Goal: Task Accomplishment & Management: Complete application form

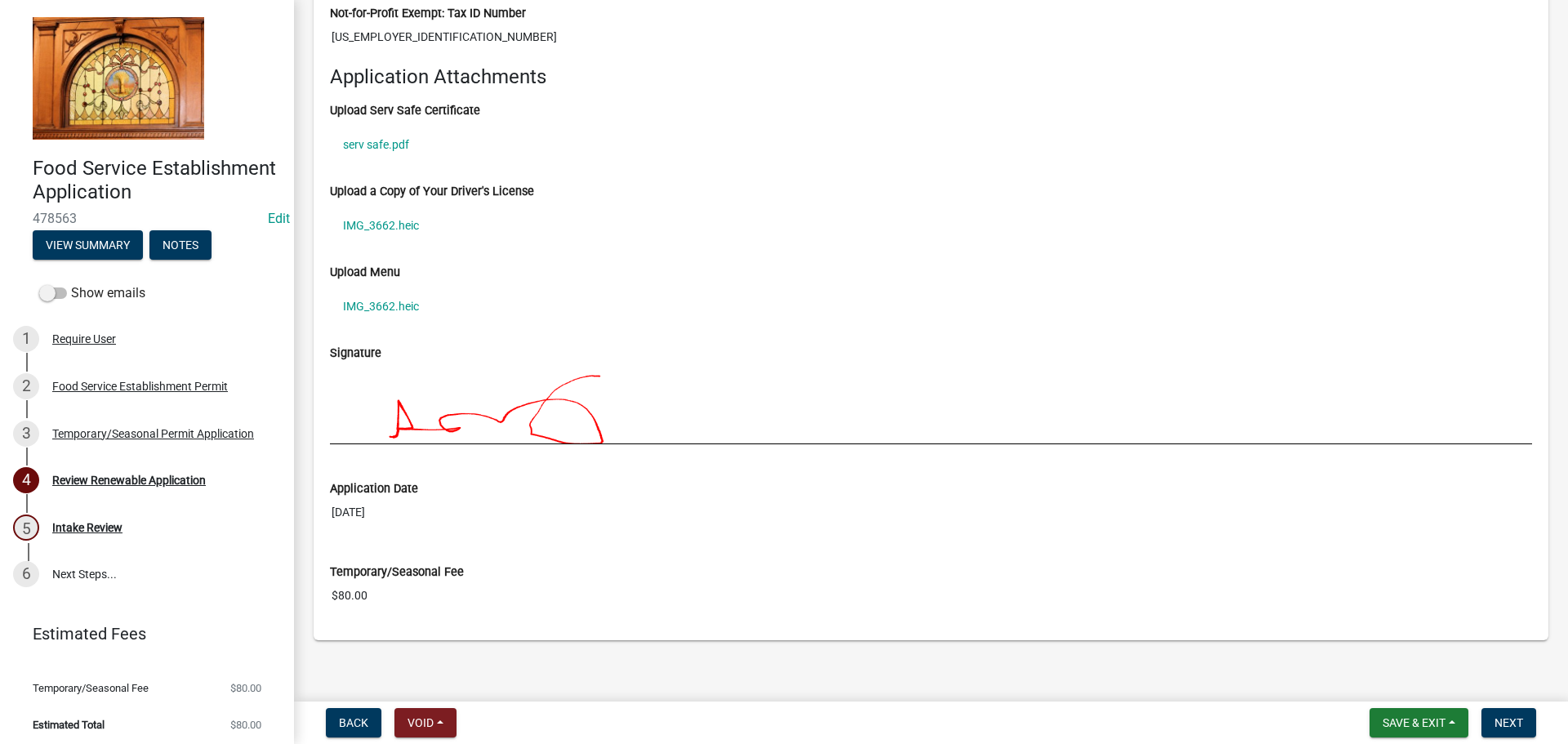
scroll to position [1982, 0]
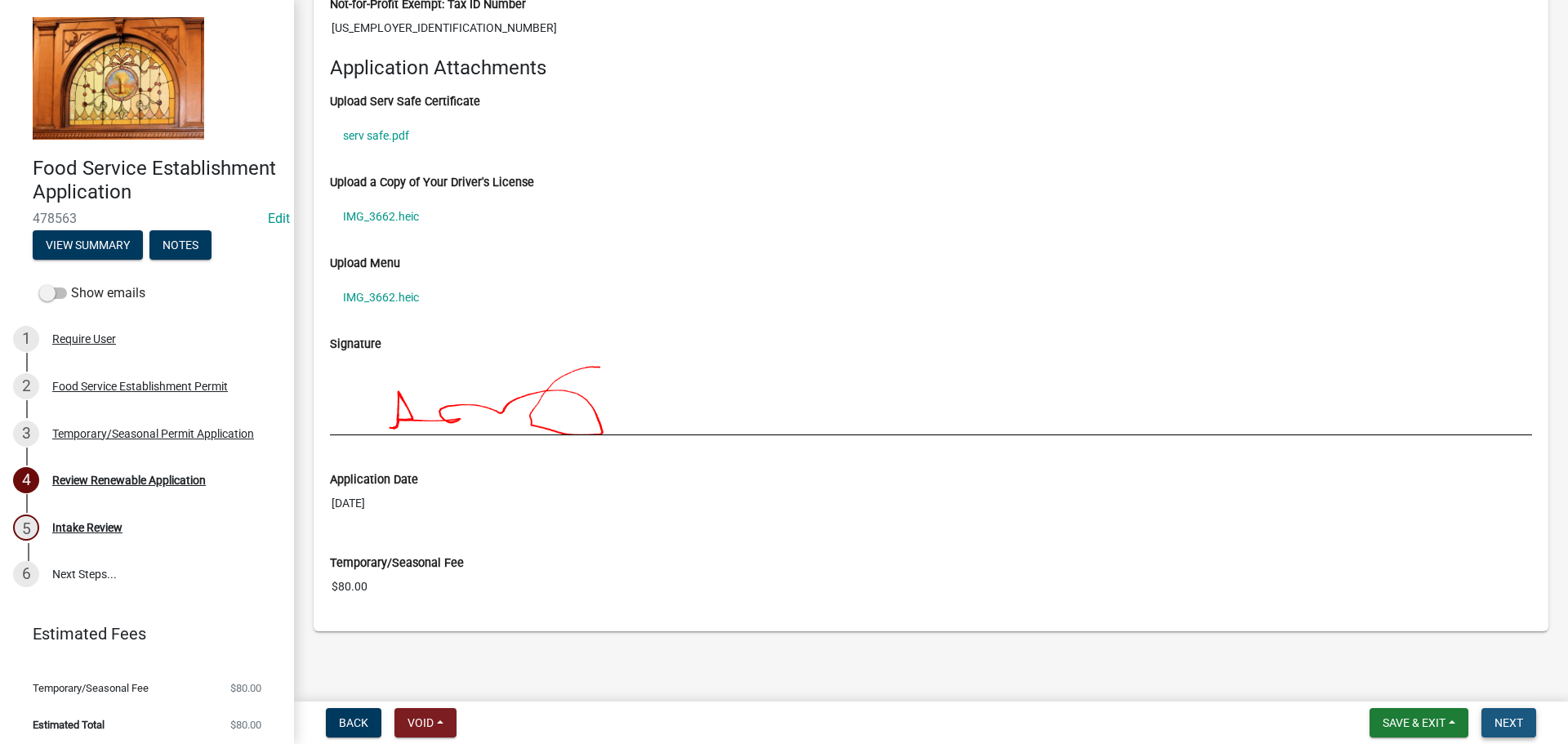
click at [1502, 724] on span "Next" at bounding box center [1508, 722] width 29 height 13
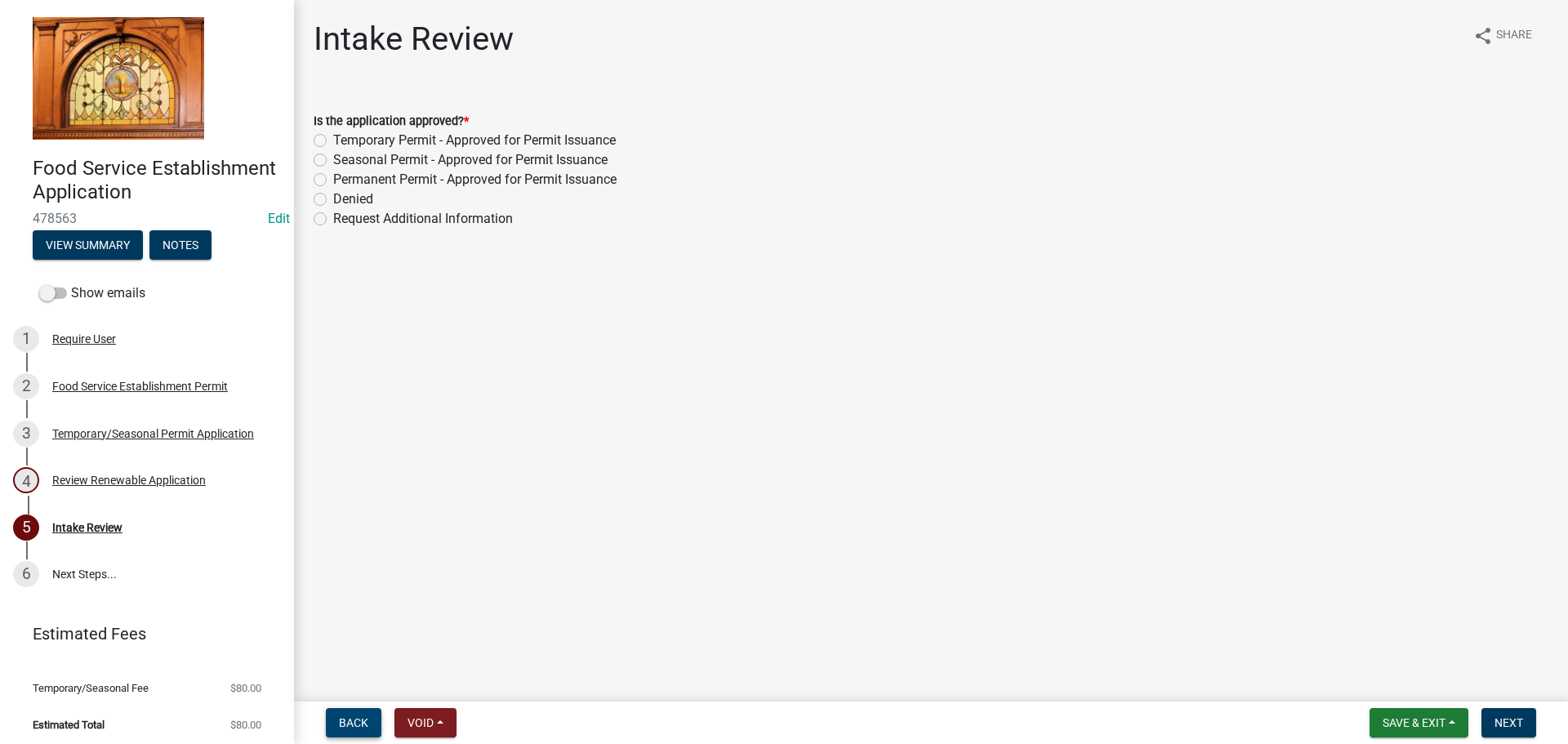
click at [341, 716] on span "Back" at bounding box center [354, 722] width 30 height 13
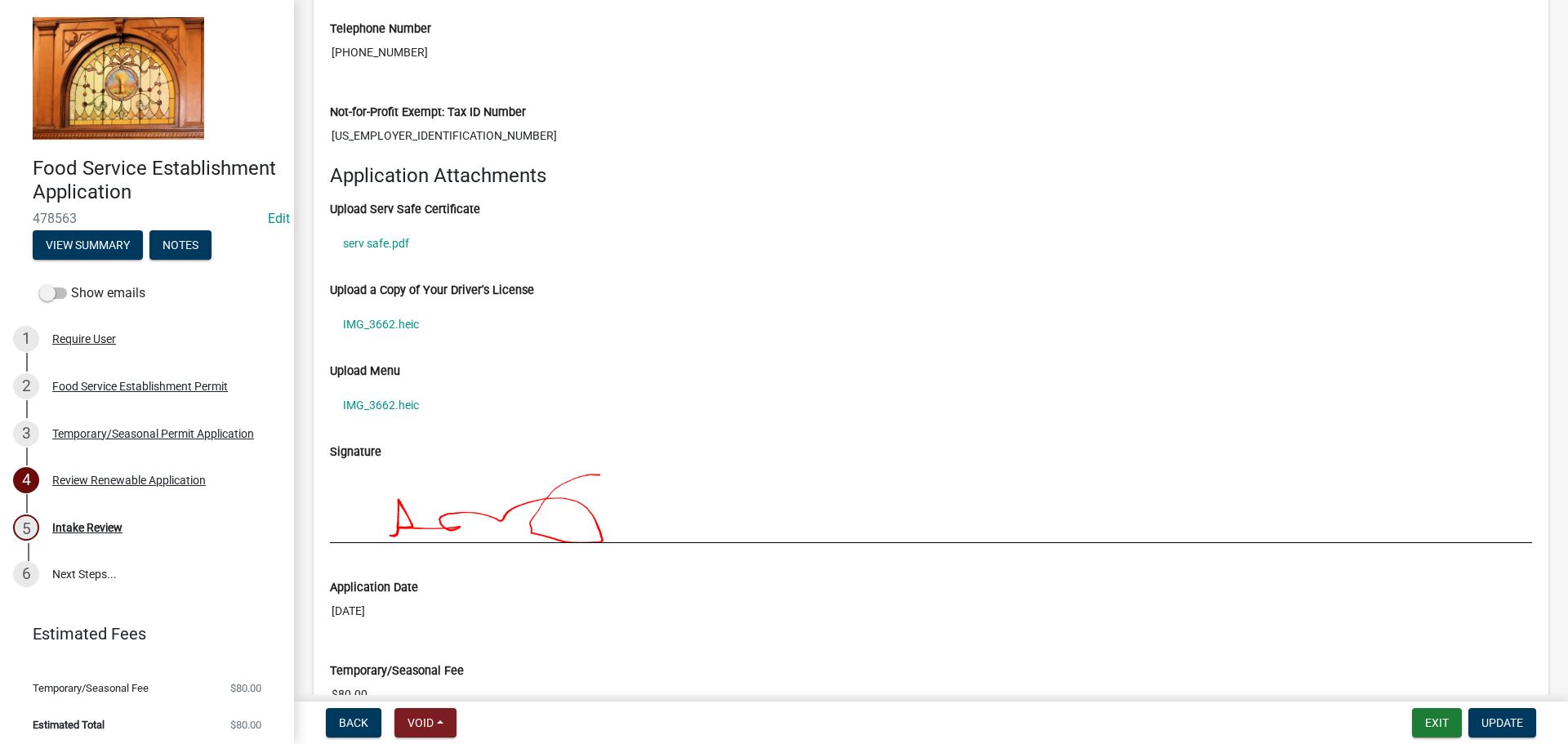
scroll to position [1982, 0]
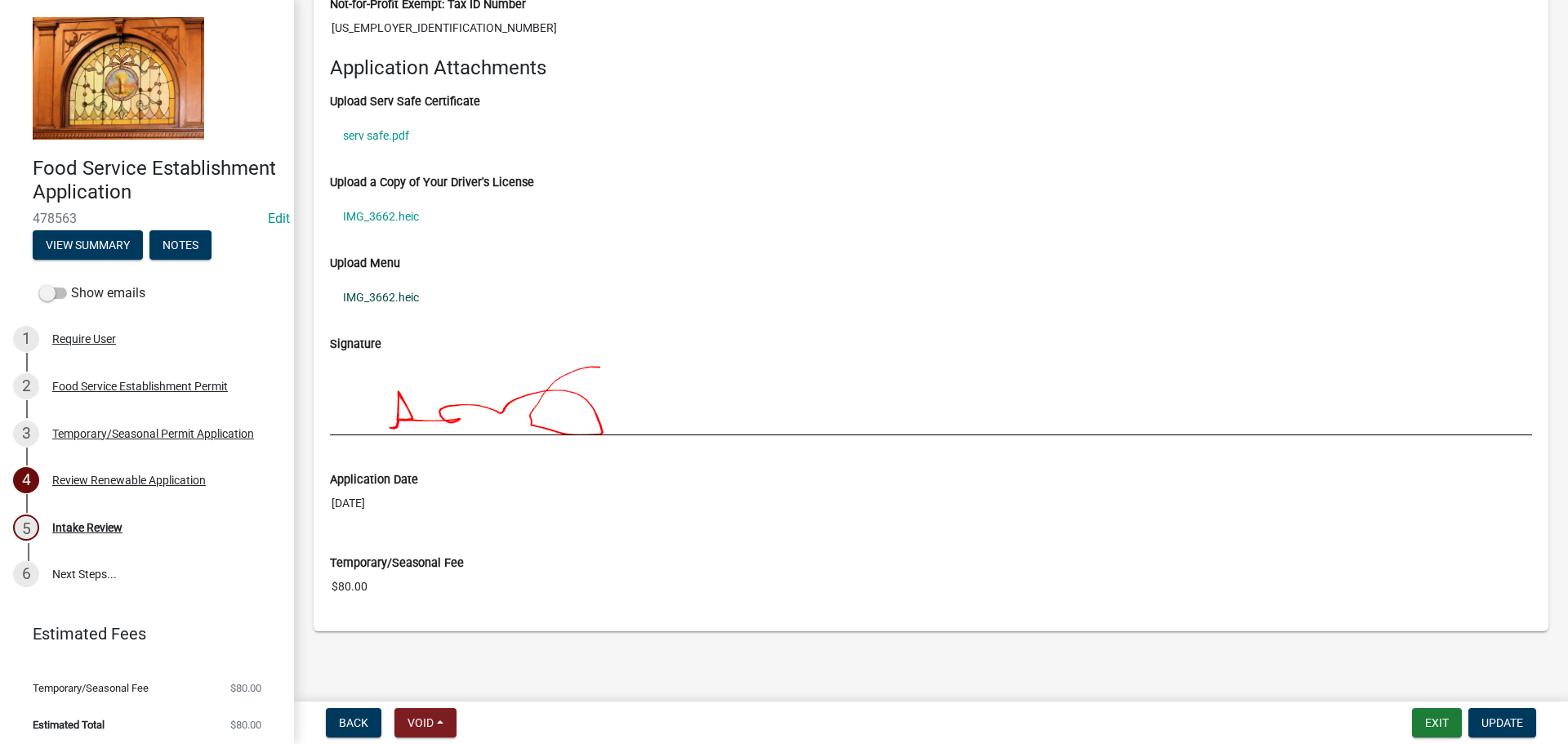
click at [391, 300] on link "IMG_3662.heic" at bounding box center [930, 297] width 1202 height 38
click at [411, 137] on link "serv safe.pdf" at bounding box center [930, 136] width 1202 height 38
drag, startPoint x: 1412, startPoint y: 577, endPoint x: 1468, endPoint y: 621, distance: 71.2
click at [1505, 720] on span "Update" at bounding box center [1502, 722] width 42 height 13
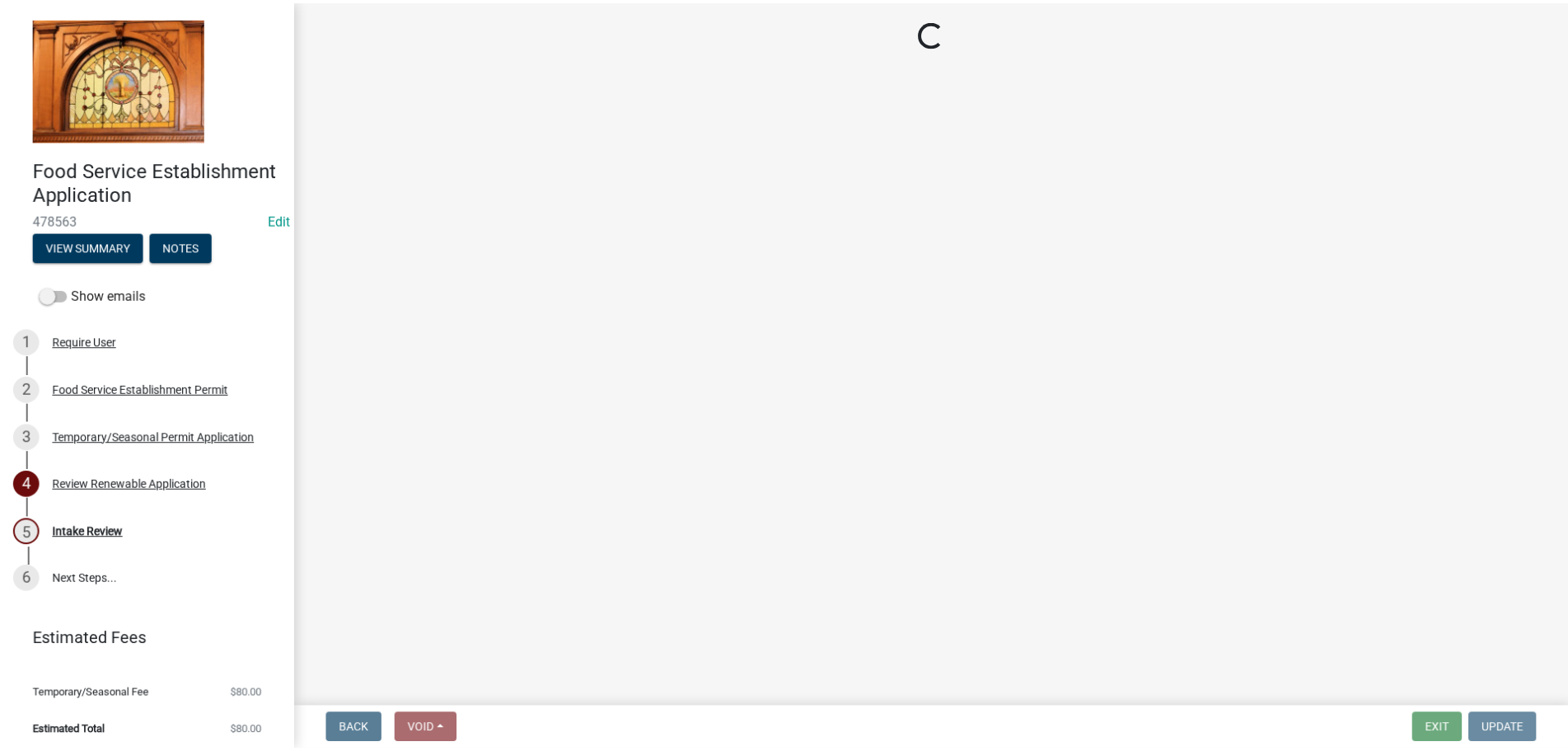
scroll to position [0, 0]
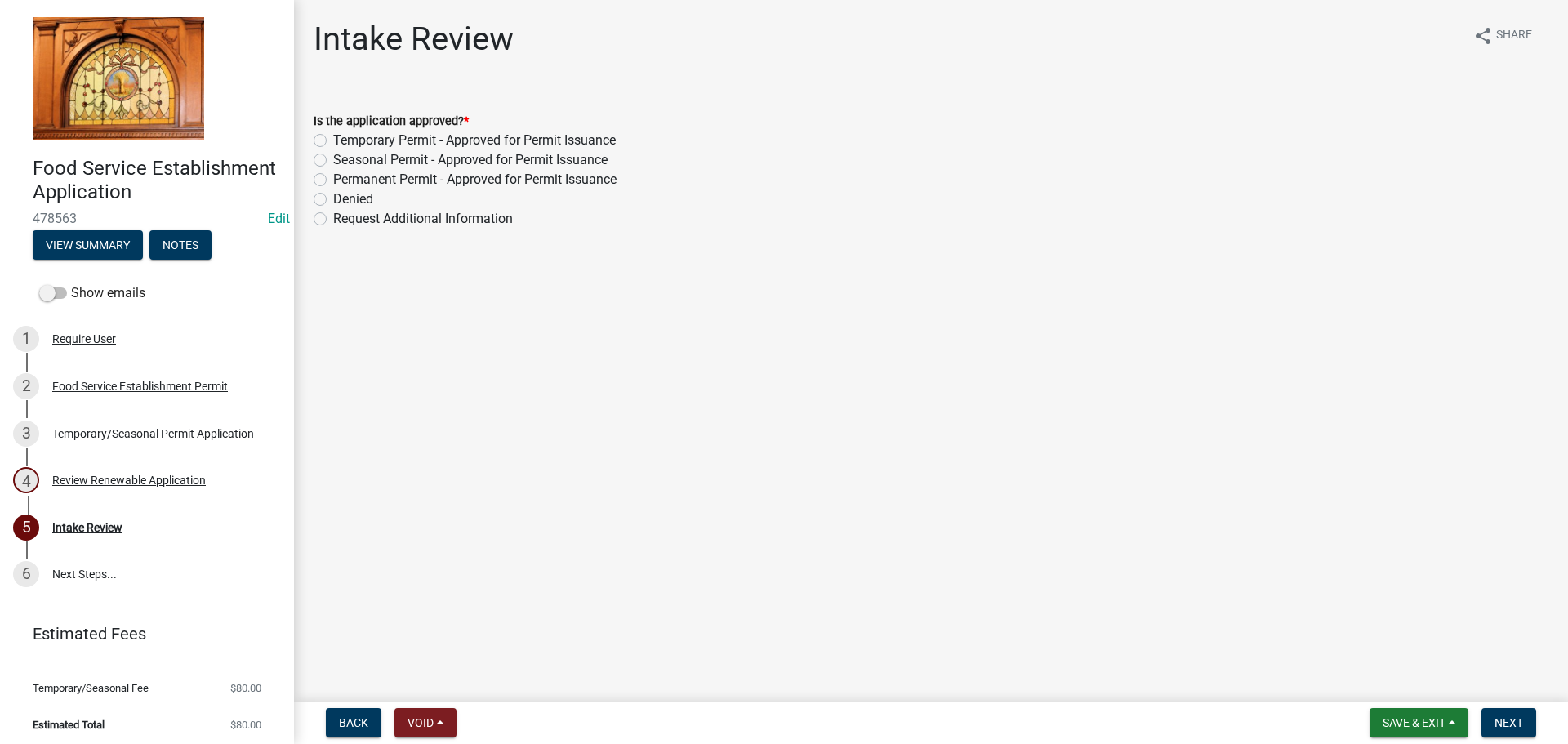
click at [413, 163] on label "Seasonal Permit - Approved for Permit Issuance" at bounding box center [469, 160] width 274 height 20
click at [344, 161] on input "Seasonal Permit - Approved for Permit Issuance" at bounding box center [338, 155] width 11 height 11
radio input "true"
click at [1525, 722] on button "Next" at bounding box center [1508, 722] width 55 height 30
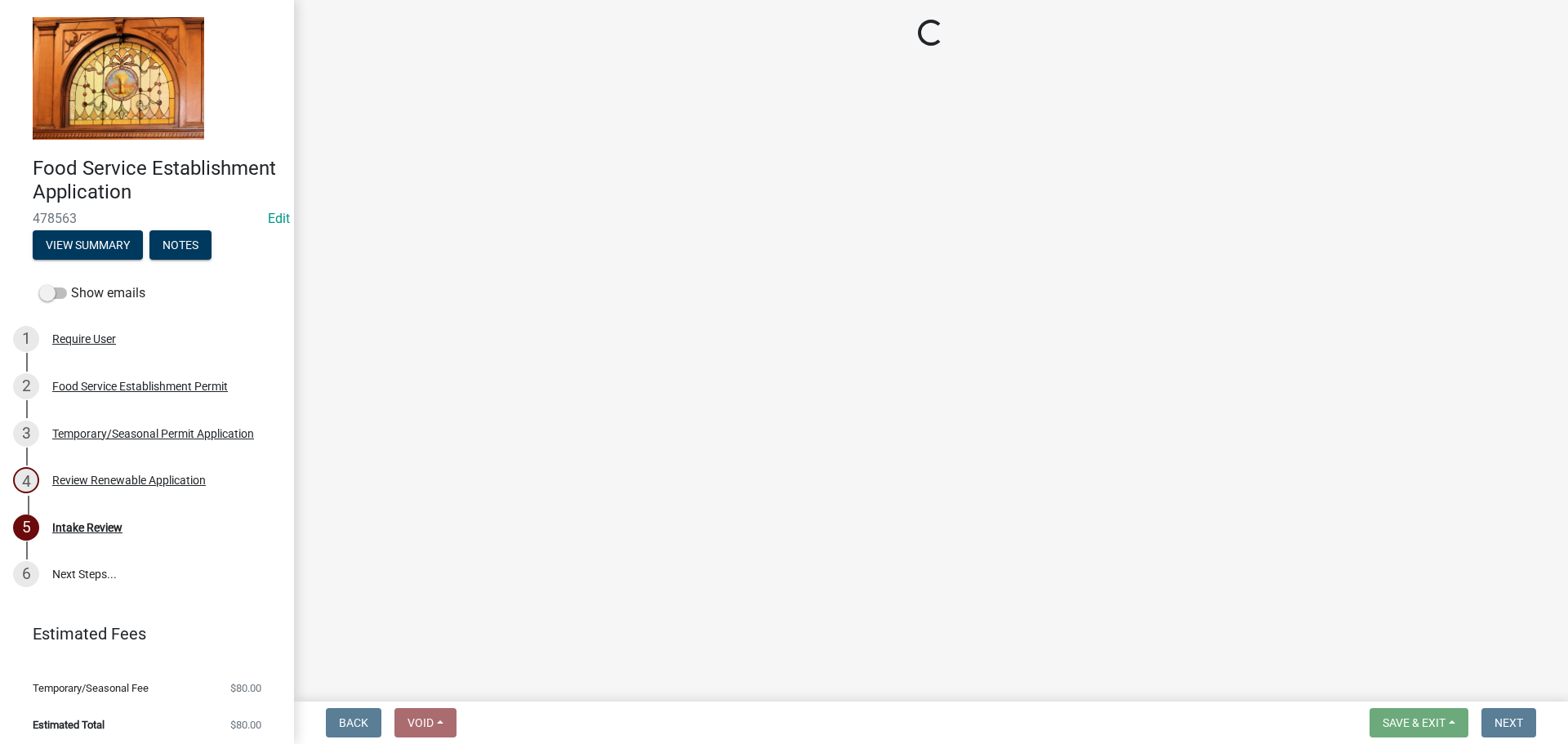
select select "3: 3"
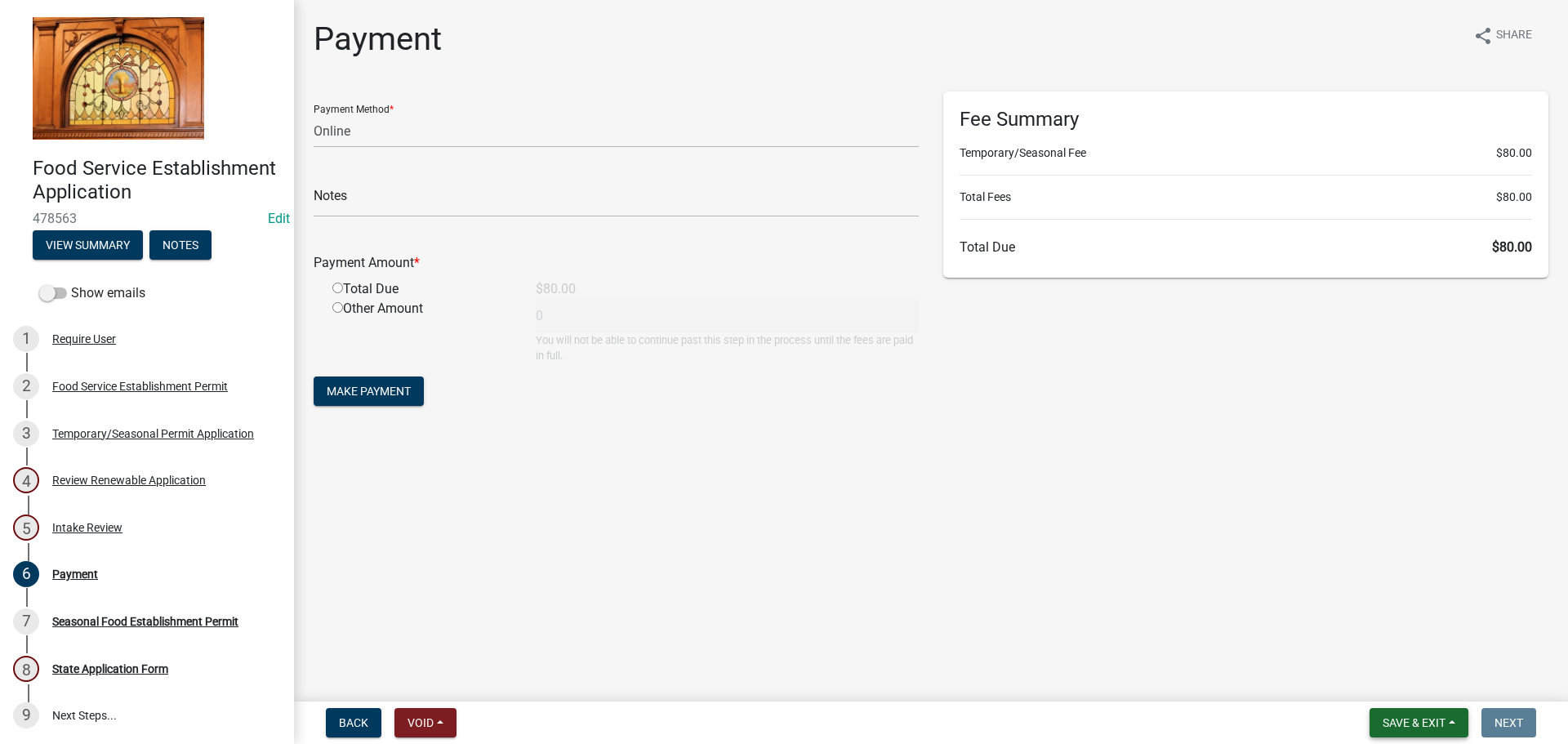
click at [1446, 720] on button "Save & Exit" at bounding box center [1418, 722] width 99 height 30
click at [1420, 684] on button "Save & Exit" at bounding box center [1403, 680] width 130 height 39
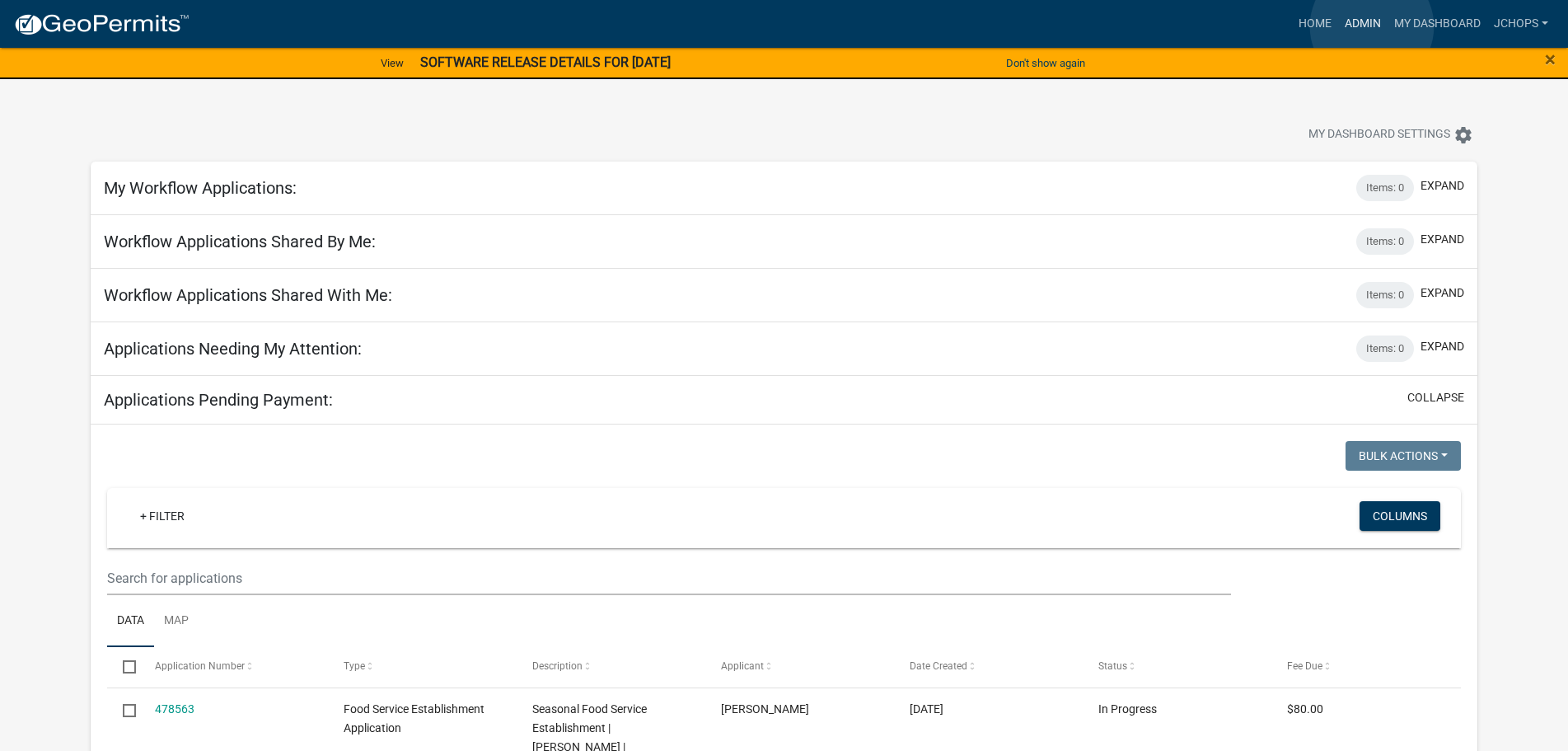
click at [1372, 26] on link "Admin" at bounding box center [1363, 24] width 49 height 31
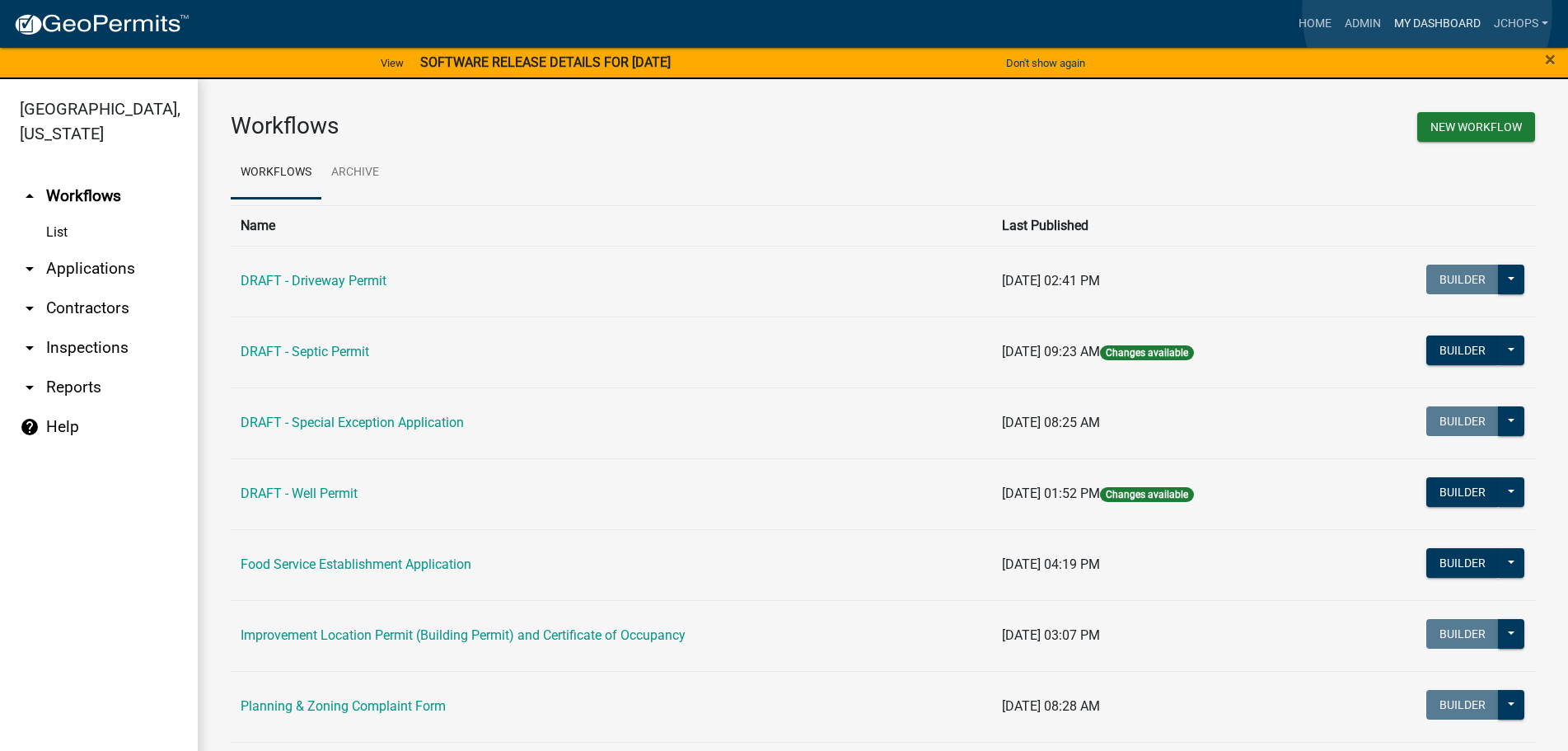
click at [1427, 12] on link "My Dashboard" at bounding box center [1437, 24] width 99 height 31
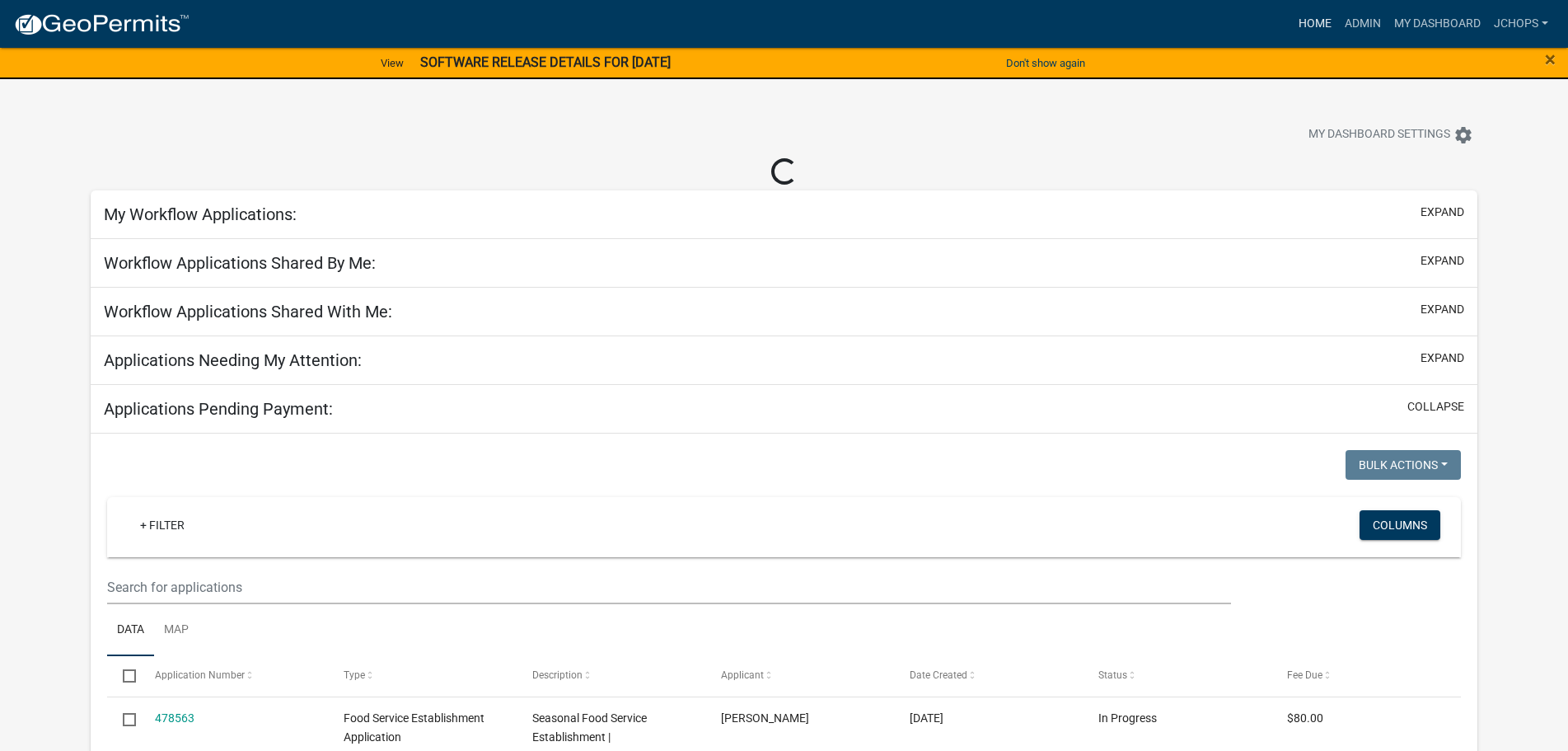
click at [1293, 16] on link "Home" at bounding box center [1315, 24] width 47 height 31
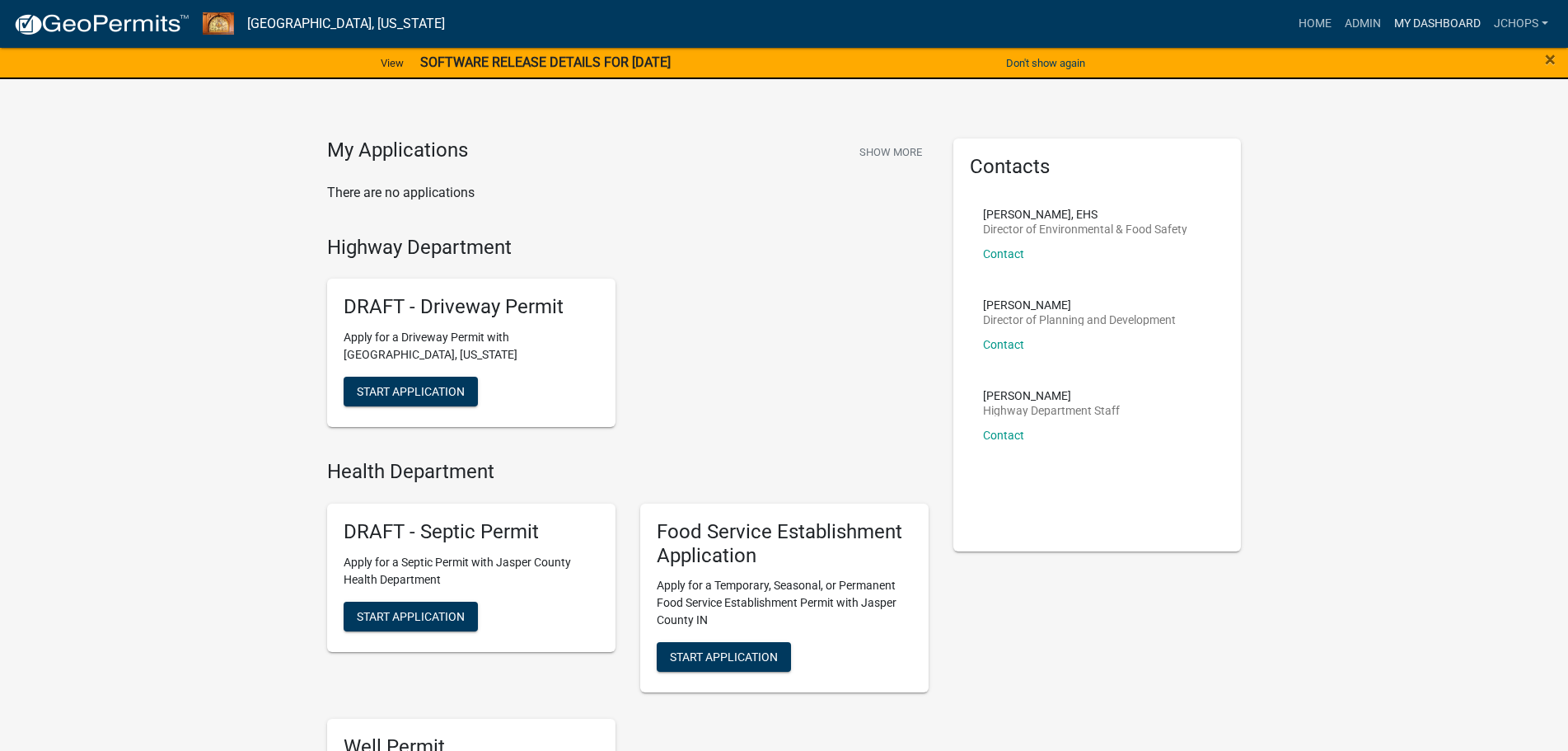
click at [1427, 36] on link "My Dashboard" at bounding box center [1437, 24] width 99 height 31
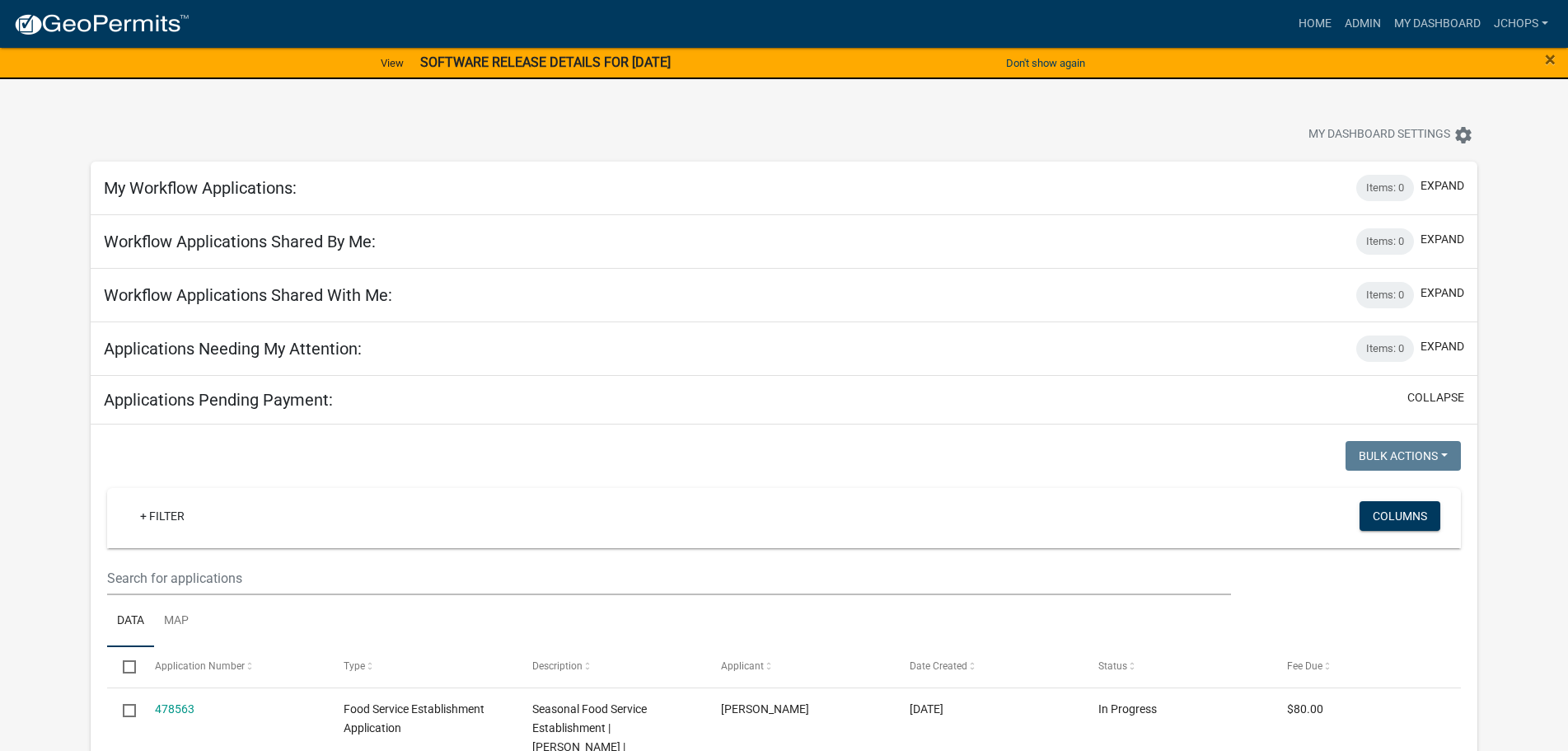
click at [1556, 64] on div "× Close" at bounding box center [1503, 64] width 131 height 35
click at [1552, 56] on span "×" at bounding box center [1551, 58] width 11 height 23
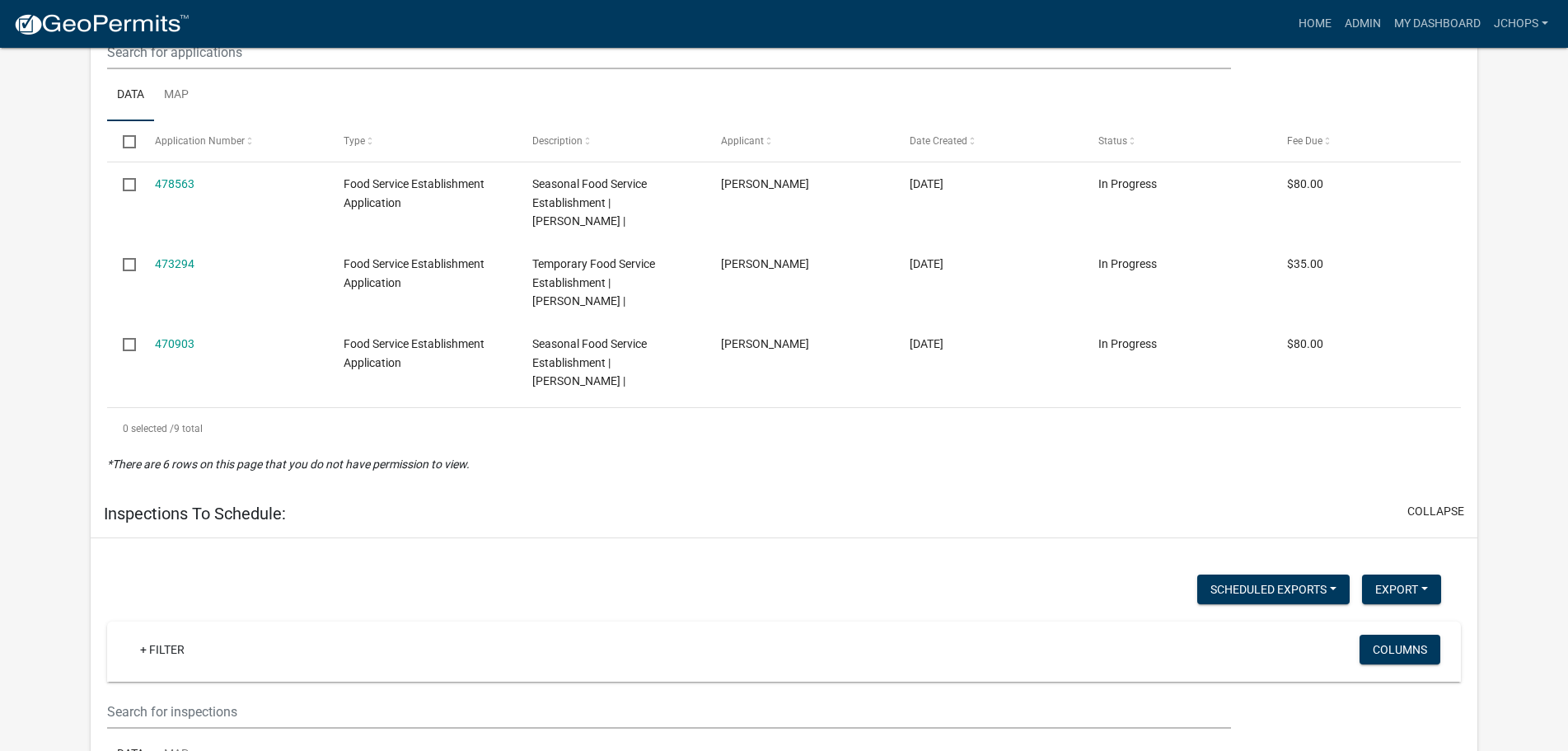
scroll to position [82, 0]
